Goal: Leave review/rating: Share an evaluation or opinion about a product, service, or content

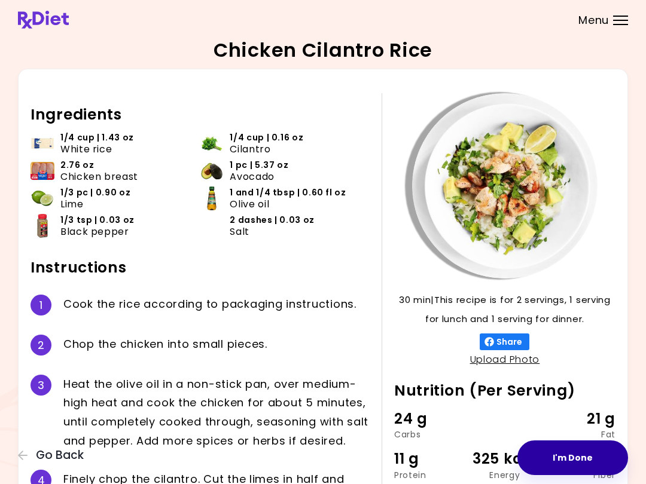
click at [571, 452] on button "I'm Done" at bounding box center [572, 458] width 111 height 35
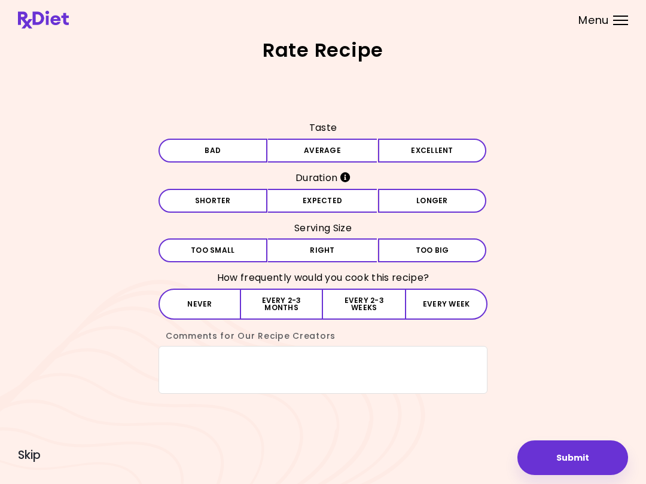
click at [562, 447] on button "Submit" at bounding box center [572, 458] width 111 height 35
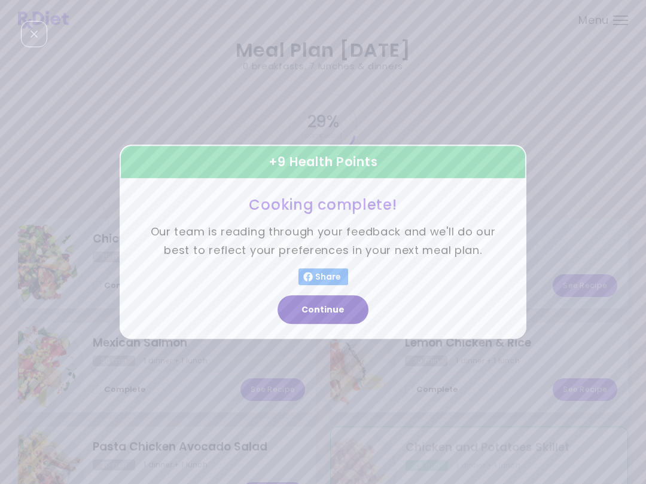
click at [351, 308] on button "Continue" at bounding box center [322, 310] width 91 height 29
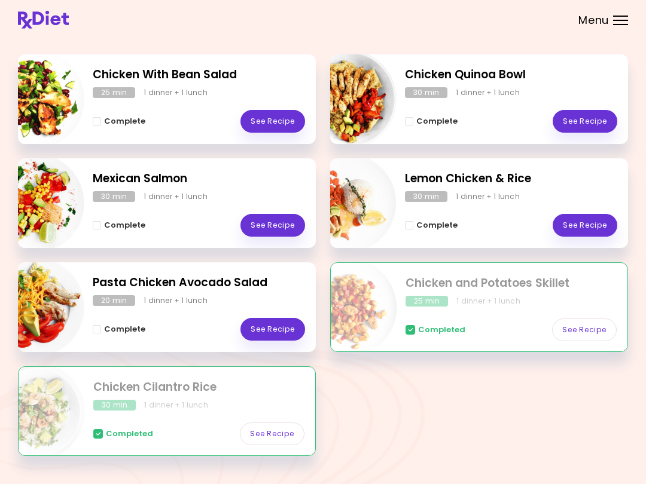
scroll to position [168, 0]
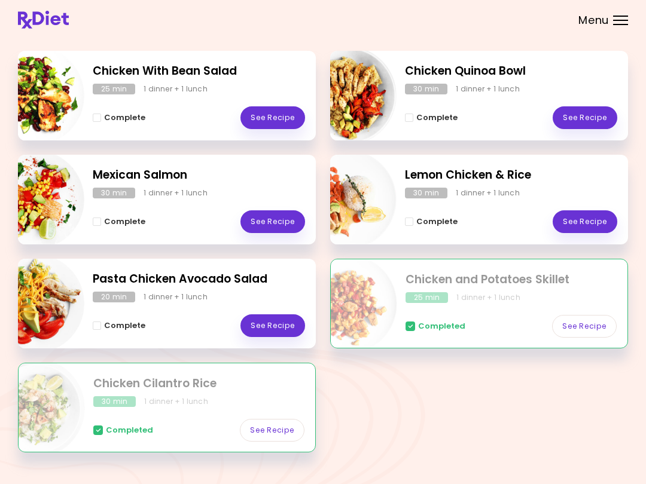
click at [291, 382] on h2 "Chicken Cilantro Rice" at bounding box center [198, 384] width 211 height 17
click at [286, 422] on link "See Recipe" at bounding box center [272, 430] width 65 height 23
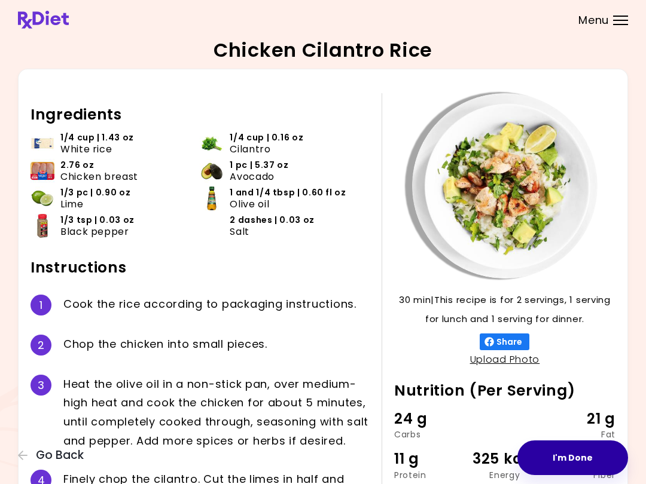
click at [584, 449] on button "I'm Done" at bounding box center [572, 458] width 111 height 35
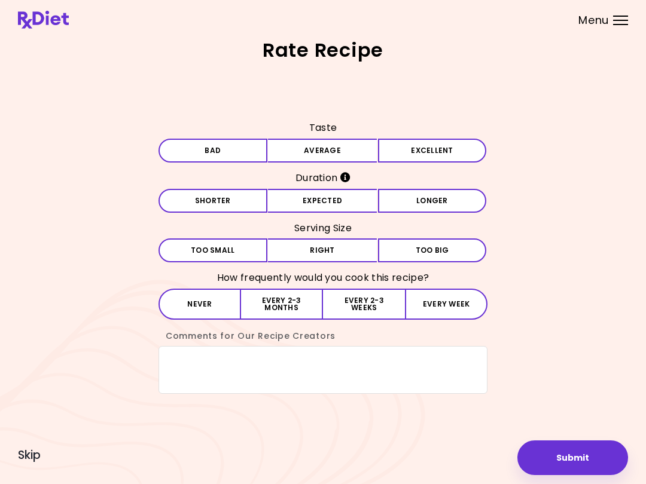
click at [583, 457] on button "Submit" at bounding box center [572, 458] width 111 height 35
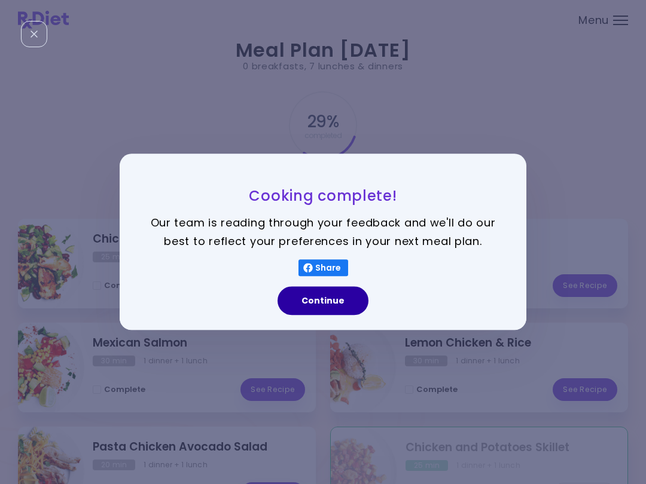
click at [346, 303] on button "Continue" at bounding box center [322, 301] width 91 height 29
click at [346, 303] on img "Info - Chicken Quinoa Bowl" at bounding box center [346, 263] width 99 height 99
select select "*"
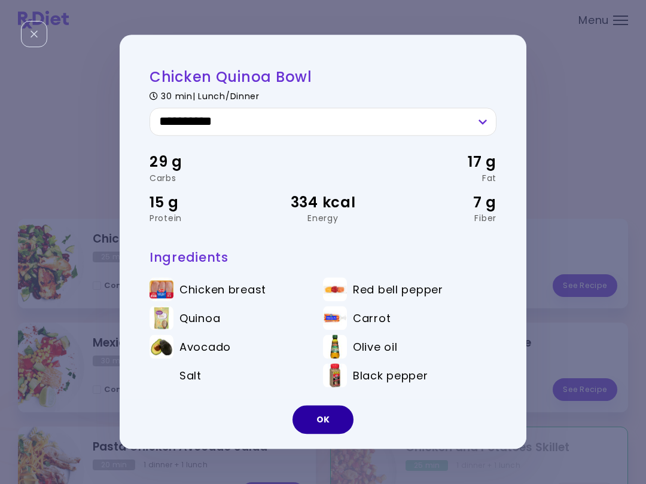
click at [337, 413] on button "OK" at bounding box center [322, 420] width 61 height 29
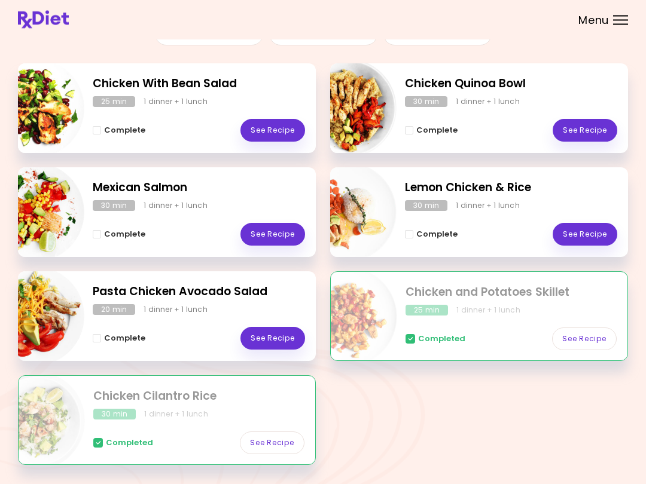
scroll to position [155, 0]
click at [202, 425] on div "Completed See Recipe" at bounding box center [198, 437] width 211 height 35
click at [278, 438] on link "See Recipe" at bounding box center [272, 443] width 65 height 23
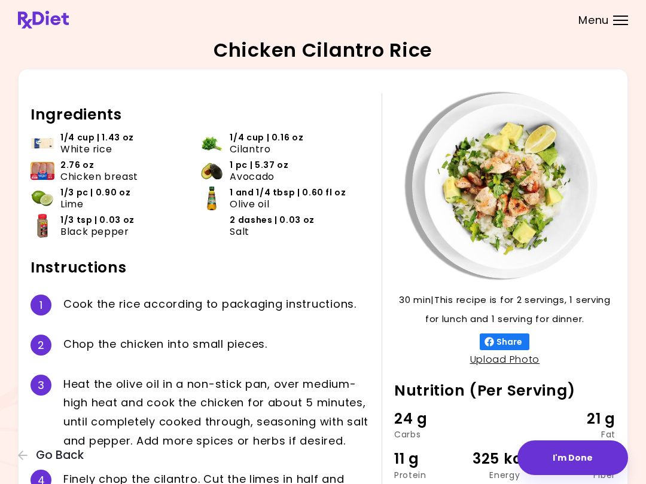
click at [587, 458] on button "I'm Done" at bounding box center [572, 458] width 111 height 35
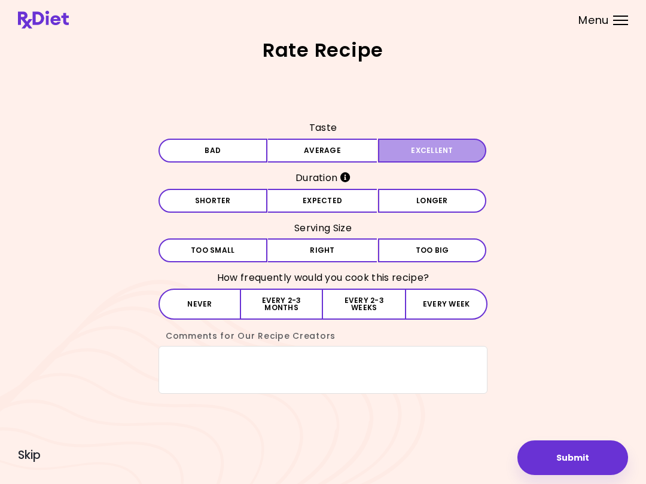
click at [441, 155] on button "Excellent" at bounding box center [432, 151] width 109 height 24
click at [347, 197] on button "Expected" at bounding box center [322, 201] width 109 height 24
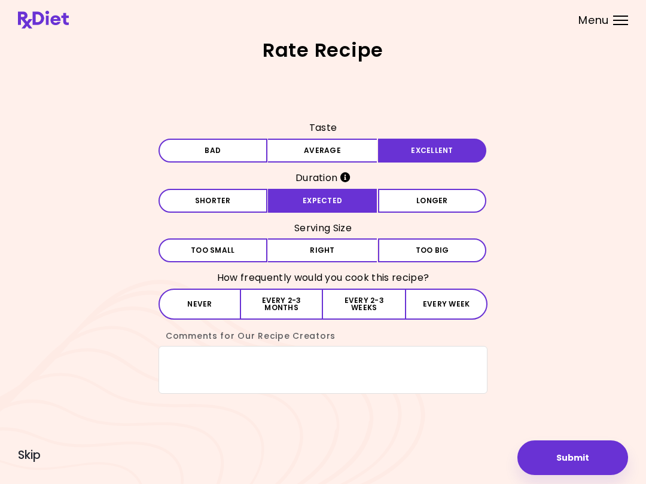
click at [348, 250] on button "Right" at bounding box center [322, 251] width 109 height 24
click at [368, 298] on button "Every 2-3 weeks" at bounding box center [364, 304] width 82 height 31
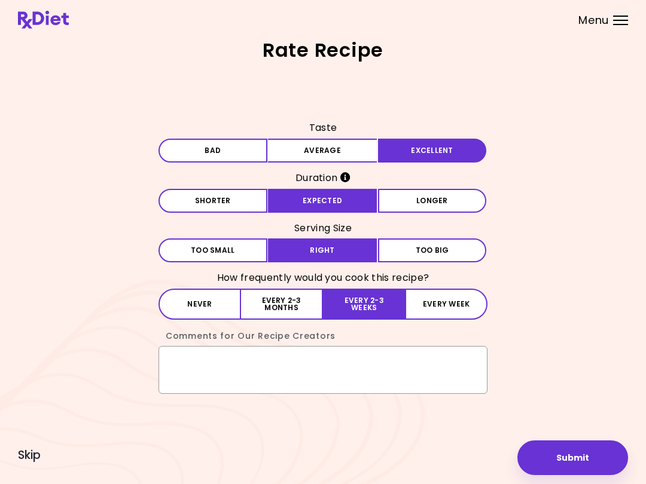
click at [195, 360] on textarea "Comments for Our Recipe Creators" at bounding box center [322, 370] width 329 height 48
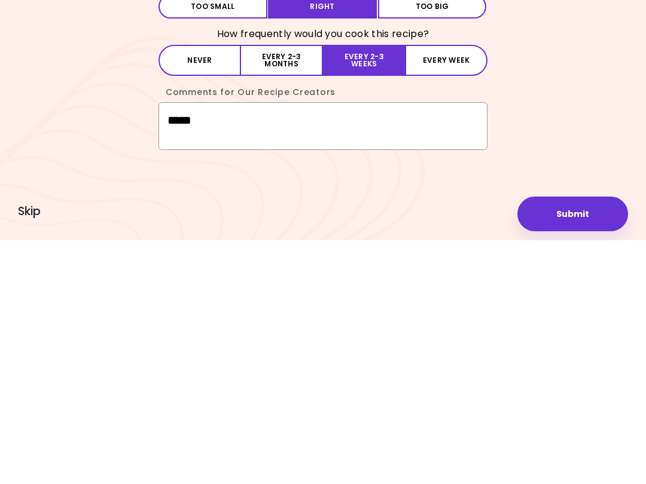
type textarea "*****"
click at [576, 441] on button "Submit" at bounding box center [572, 458] width 111 height 35
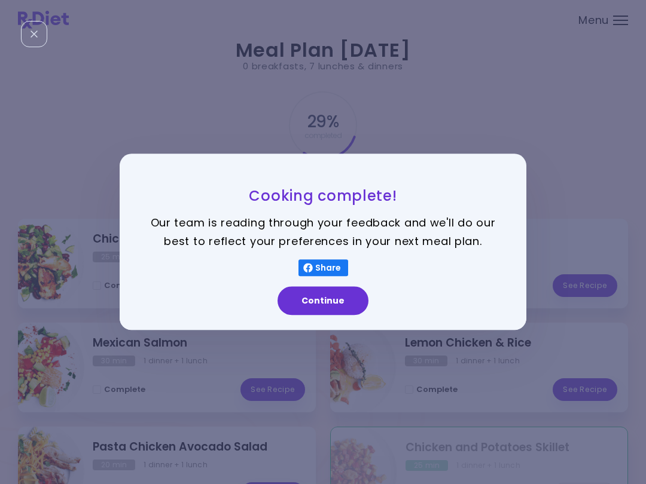
click at [343, 300] on button "Continue" at bounding box center [322, 301] width 91 height 29
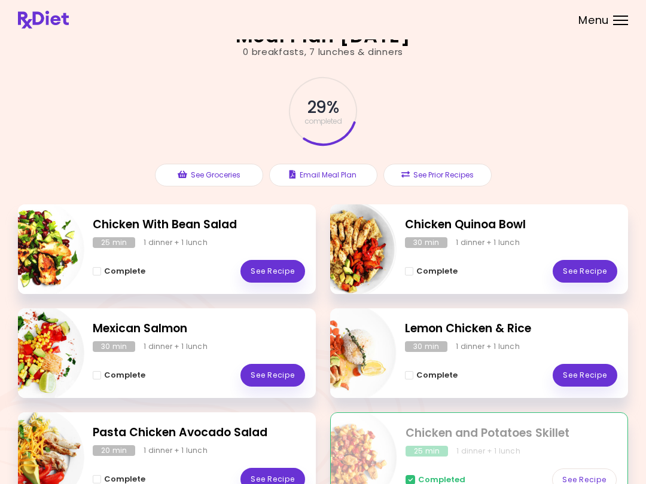
scroll to position [14, 0]
click at [217, 480] on div "Complete See Recipe" at bounding box center [199, 474] width 212 height 35
click at [216, 480] on div "Complete See Recipe" at bounding box center [199, 474] width 212 height 35
click at [221, 480] on div "Complete See Recipe" at bounding box center [199, 474] width 212 height 35
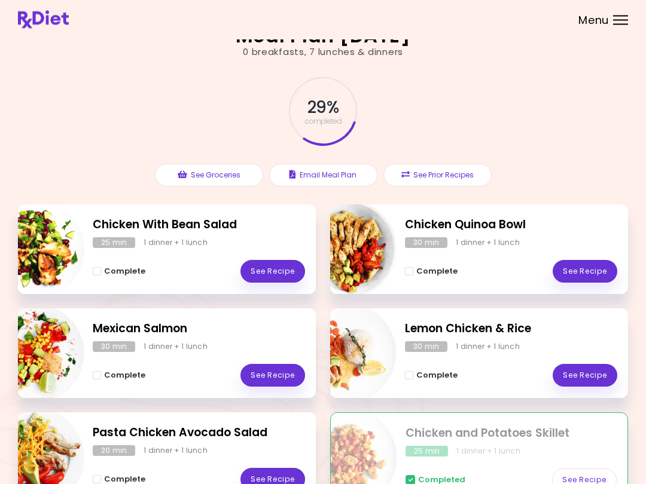
click at [213, 480] on div "Complete See Recipe" at bounding box center [199, 474] width 212 height 35
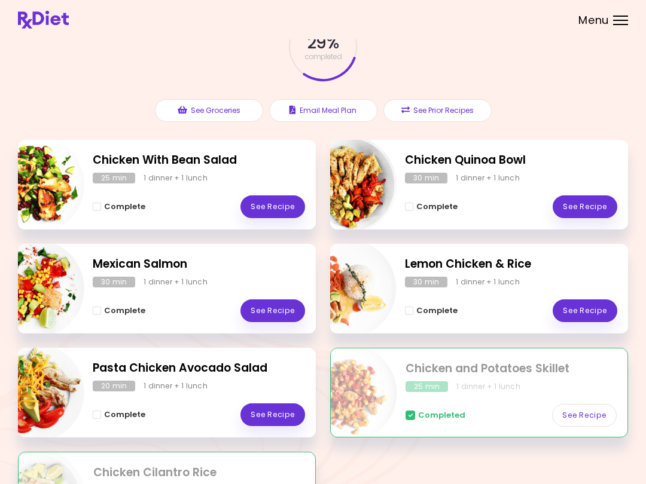
scroll to position [80, 0]
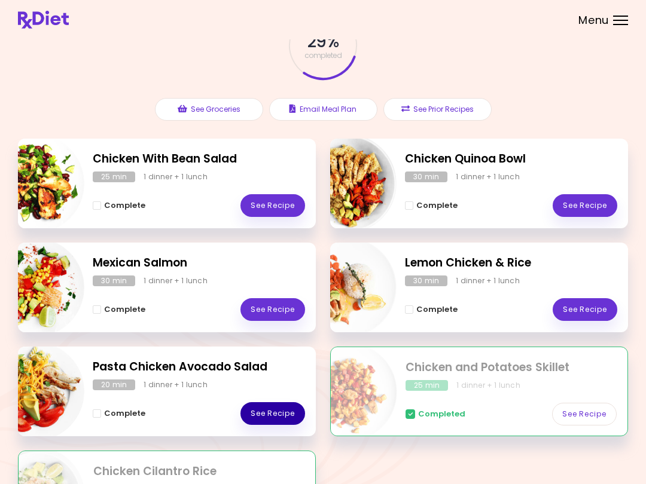
click at [284, 411] on link "See Recipe" at bounding box center [272, 413] width 65 height 23
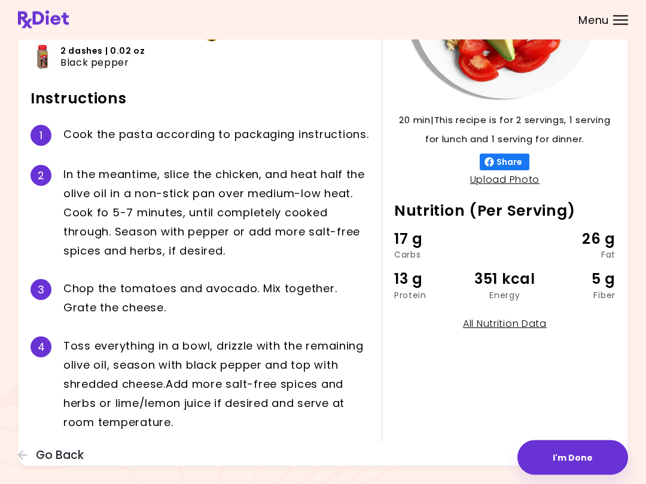
scroll to position [175, 0]
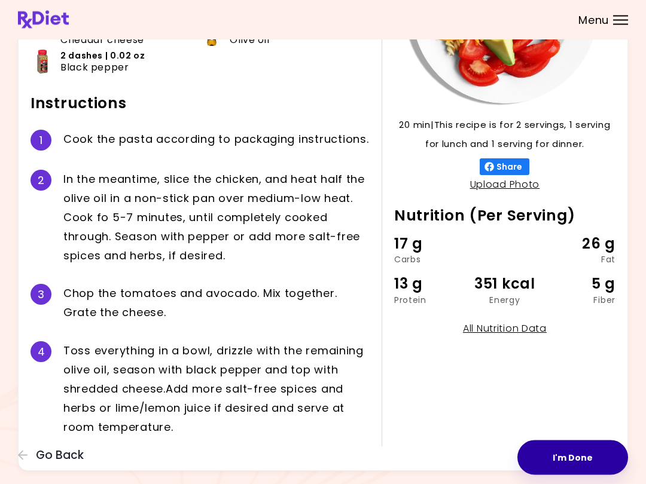
click at [580, 460] on button "I'm Done" at bounding box center [572, 458] width 111 height 35
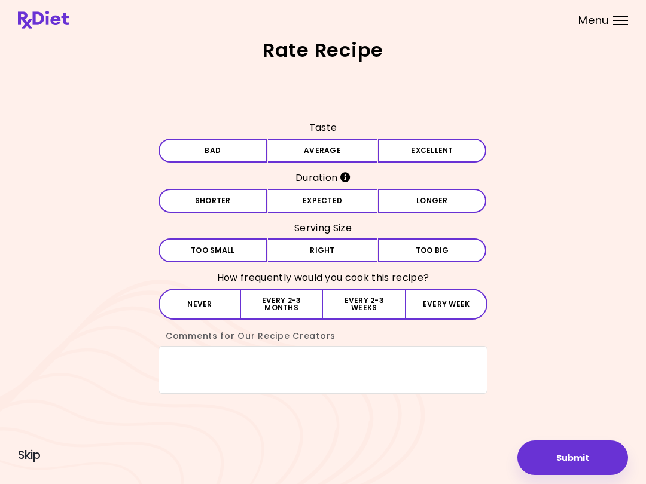
click at [432, 154] on button "Excellent" at bounding box center [432, 151] width 109 height 24
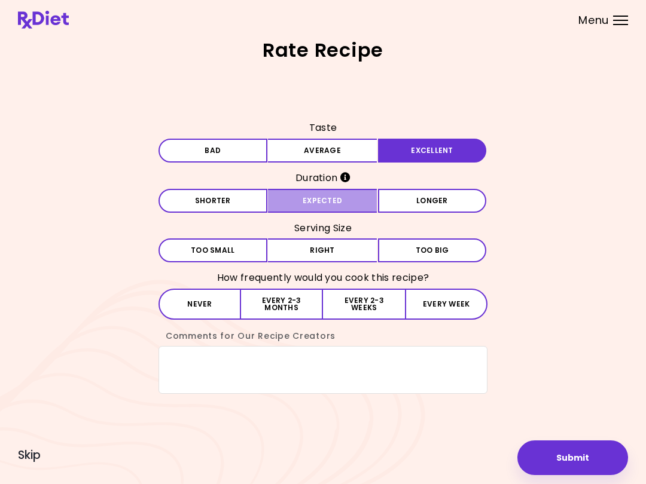
click at [324, 195] on button "Expected" at bounding box center [322, 201] width 109 height 24
click at [331, 249] on button "Right" at bounding box center [322, 251] width 109 height 24
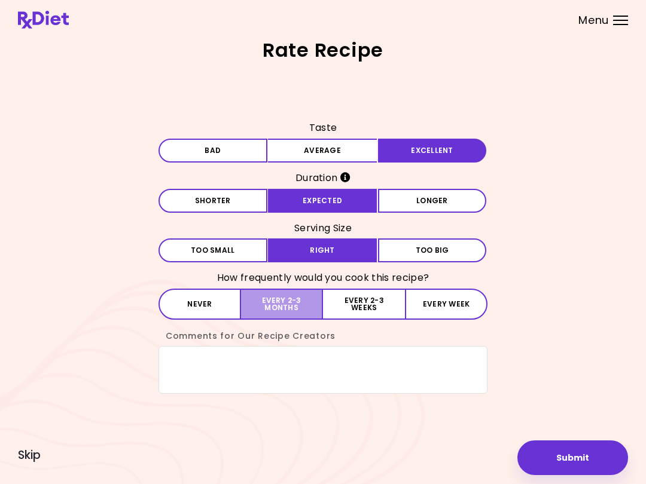
click at [294, 299] on button "Every 2-3 months" at bounding box center [282, 304] width 82 height 31
click at [211, 368] on textarea "Comments for Our Recipe Creators" at bounding box center [322, 370] width 329 height 48
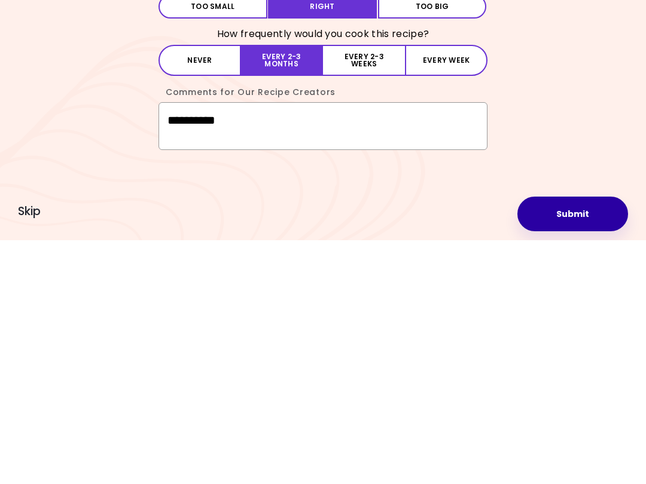
type textarea "*********"
click at [581, 441] on button "Submit" at bounding box center [572, 458] width 111 height 35
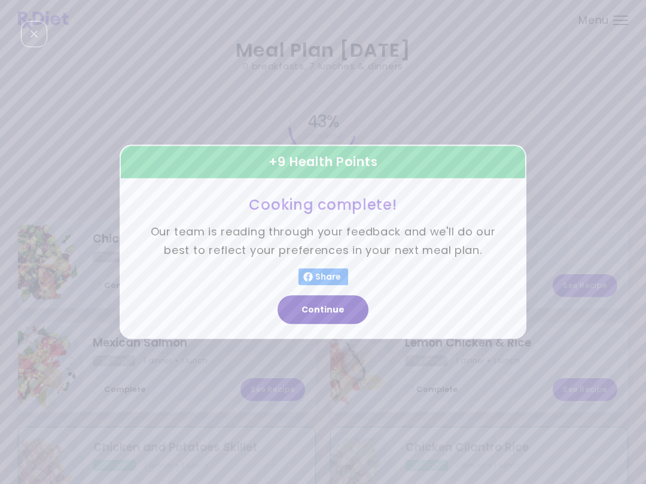
click at [335, 310] on button "Continue" at bounding box center [322, 310] width 91 height 29
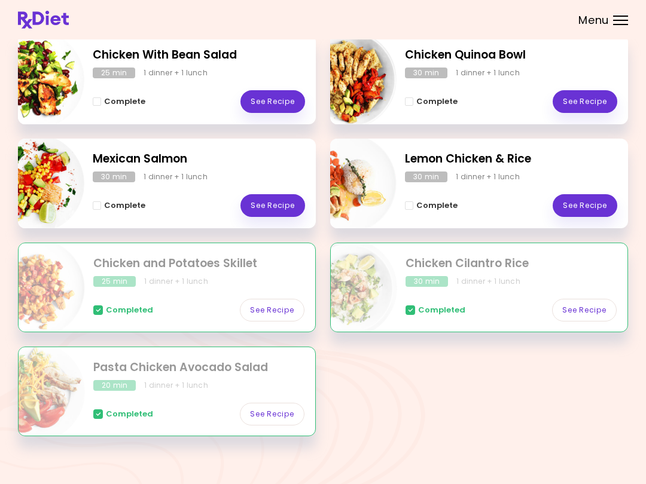
scroll to position [191, 0]
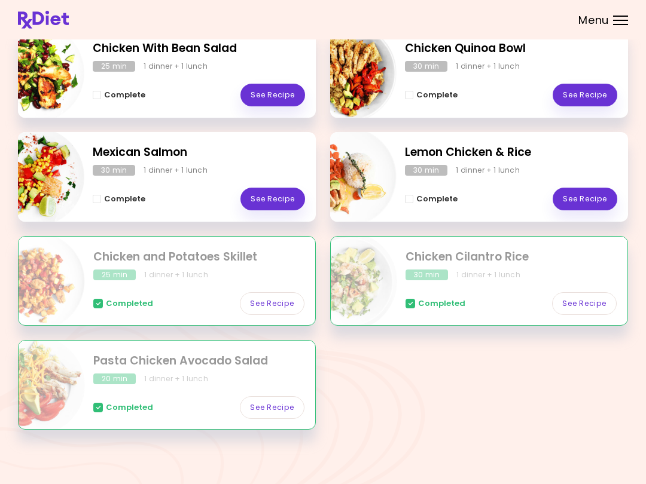
click at [324, 394] on div "Chicken With Bean Salad 25 min 1 dinner + 1 lunch Complete See Recipe Chicken Q…" at bounding box center [323, 236] width 610 height 416
